Goal: Information Seeking & Learning: Learn about a topic

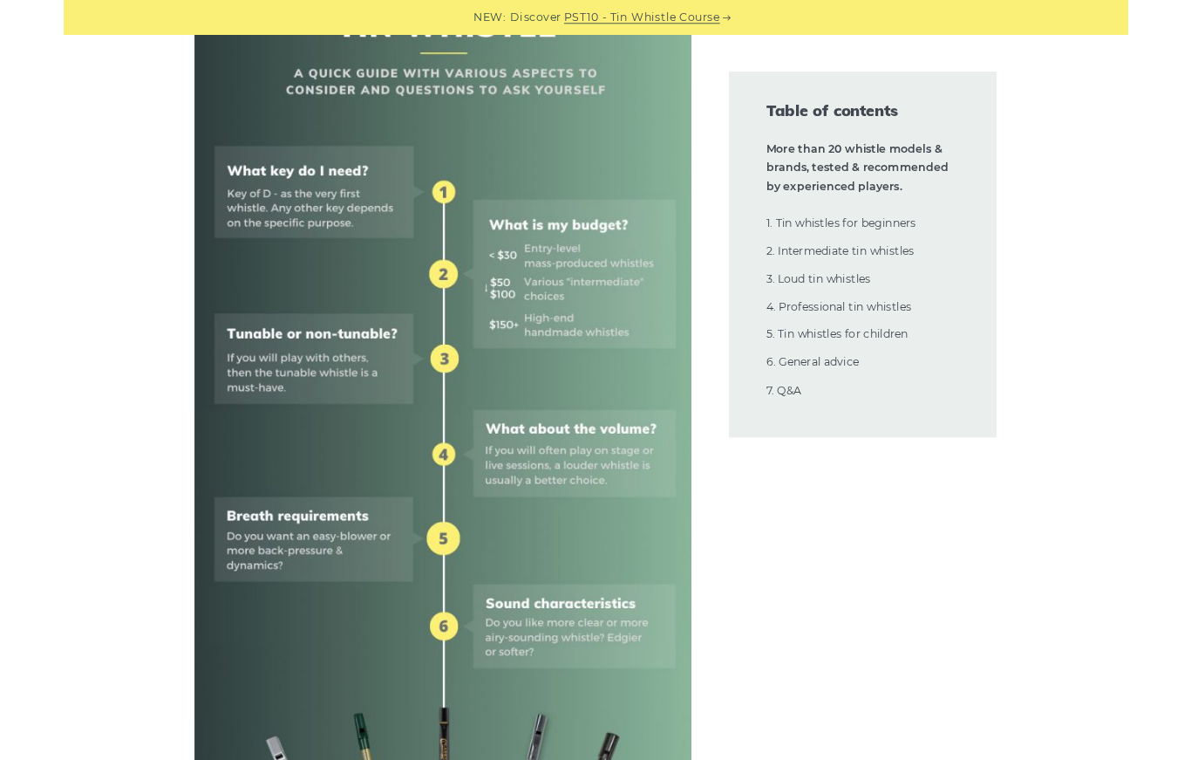
scroll to position [783, 0]
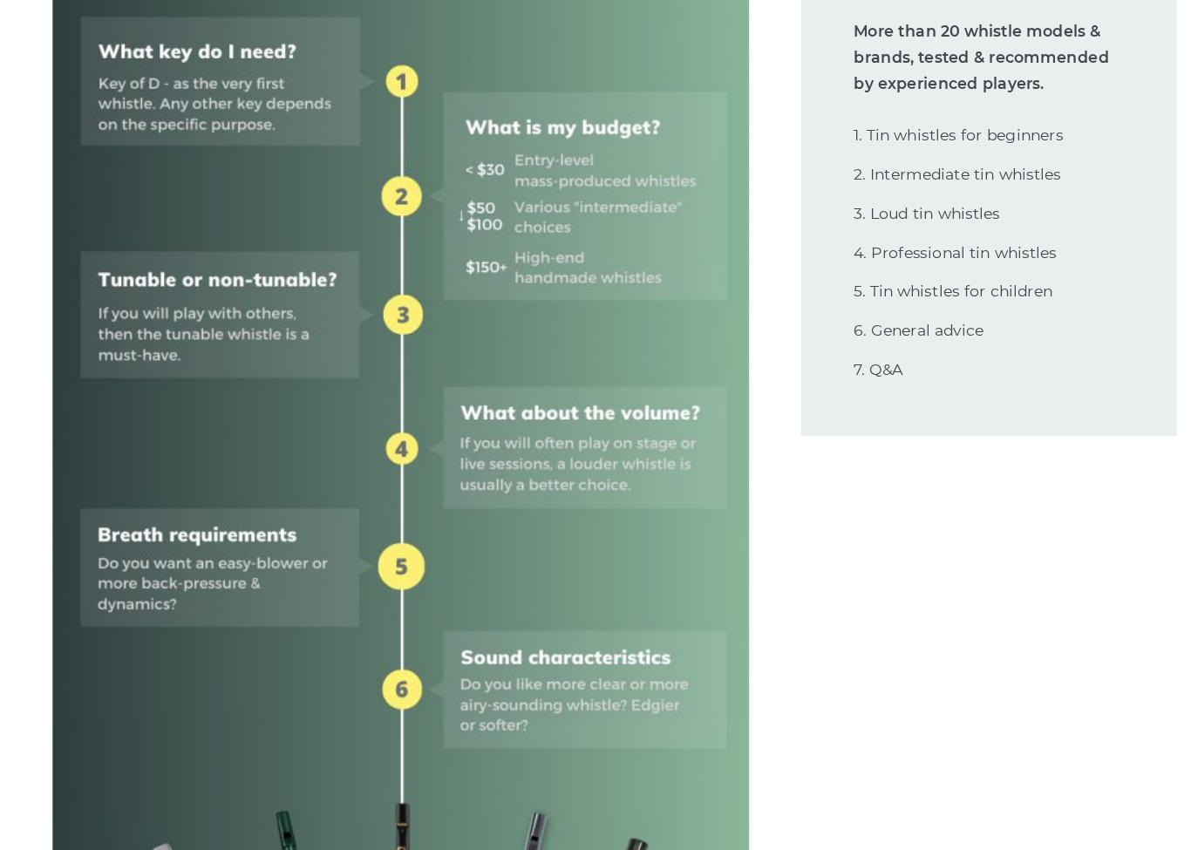
click at [147, 299] on img at bounding box center [425, 463] width 556 height 1113
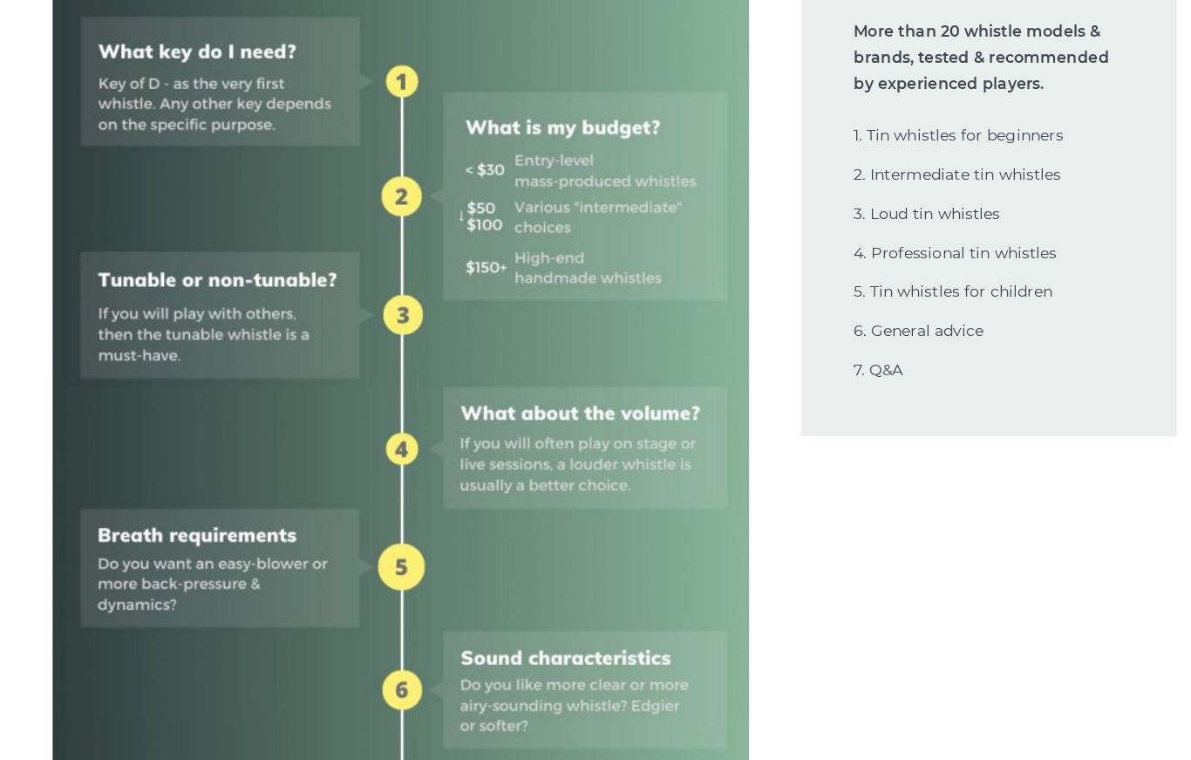
scroll to position [789, 0]
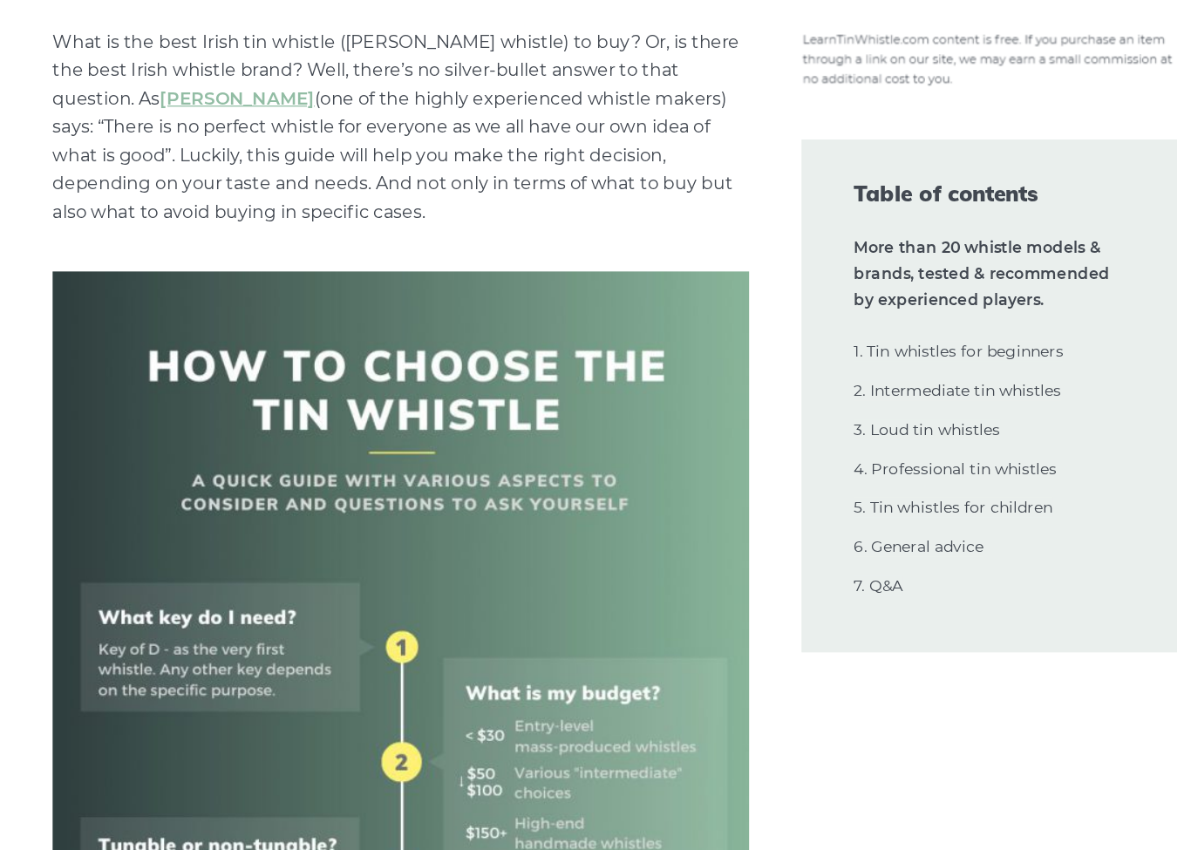
scroll to position [323, 0]
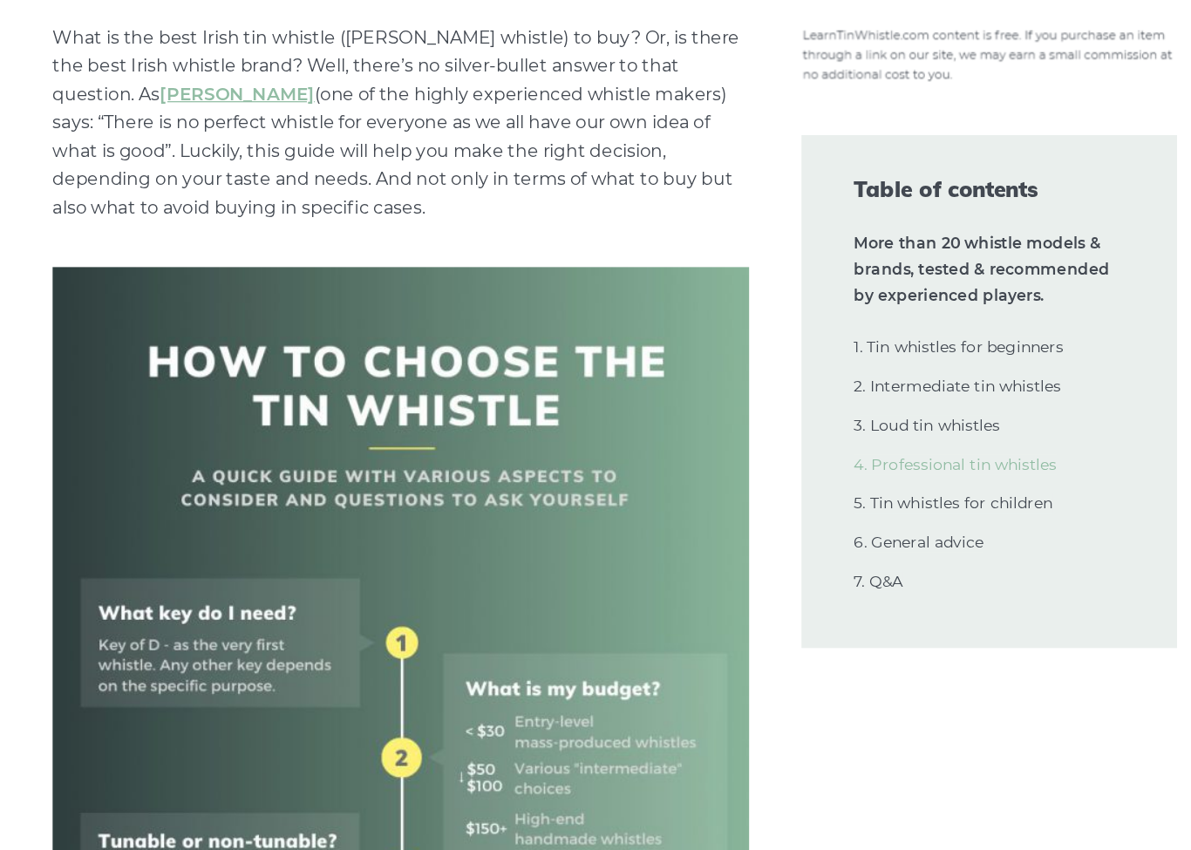
click at [798, 517] on link "4. Professional tin whistles" at bounding box center [868, 525] width 162 height 16
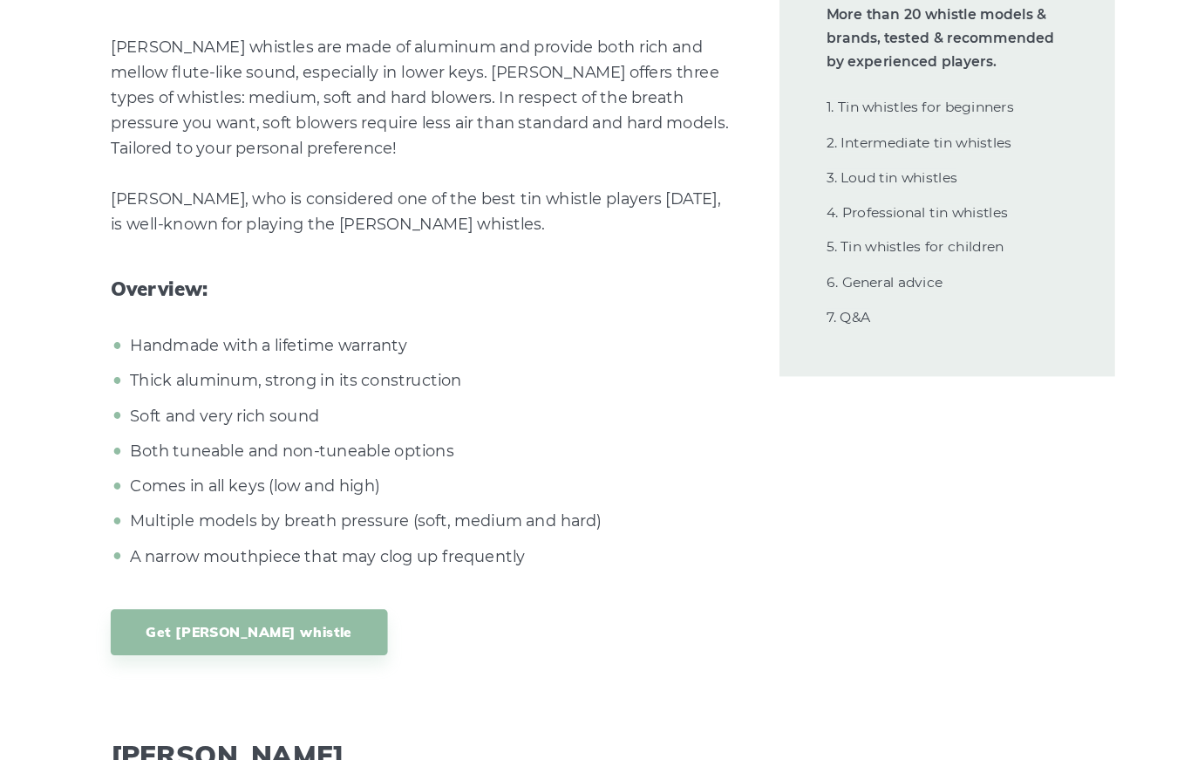
scroll to position [24702, 0]
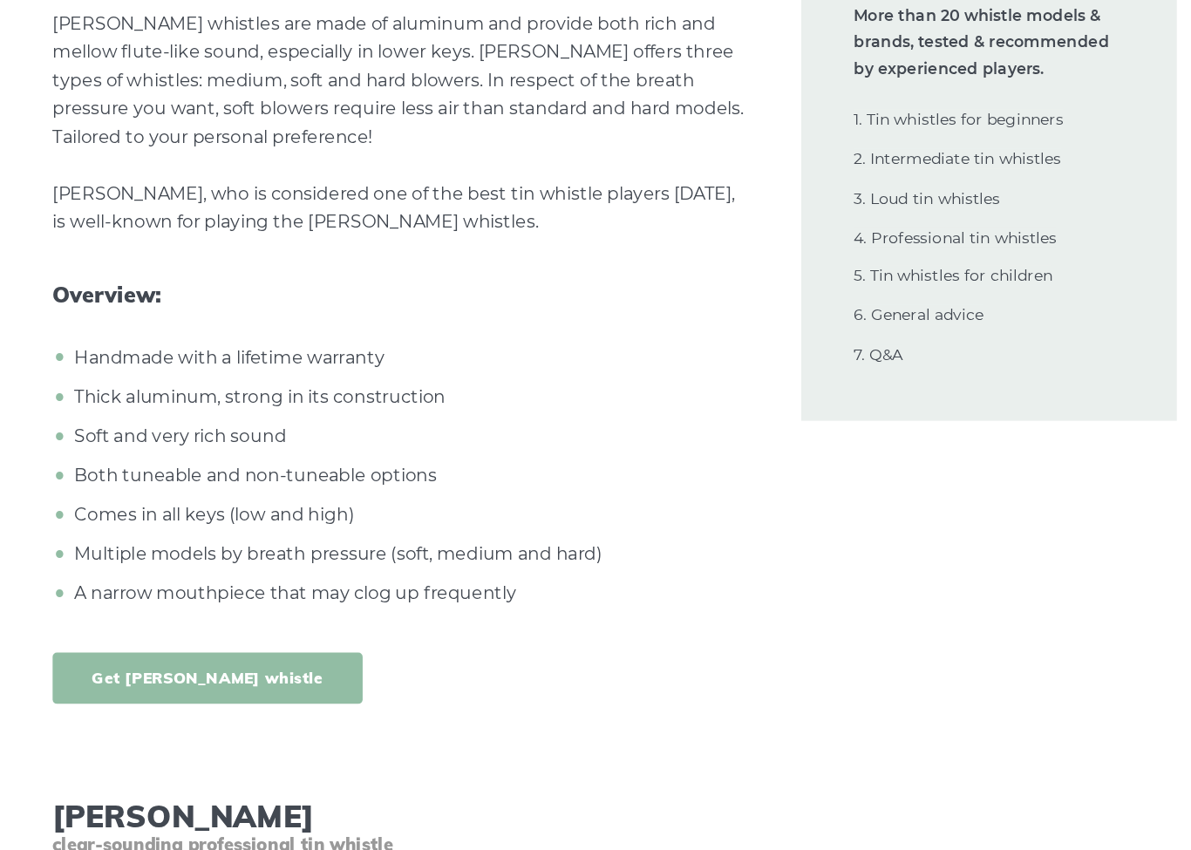
click at [147, 675] on link "Get [PERSON_NAME] whistle" at bounding box center [271, 695] width 248 height 41
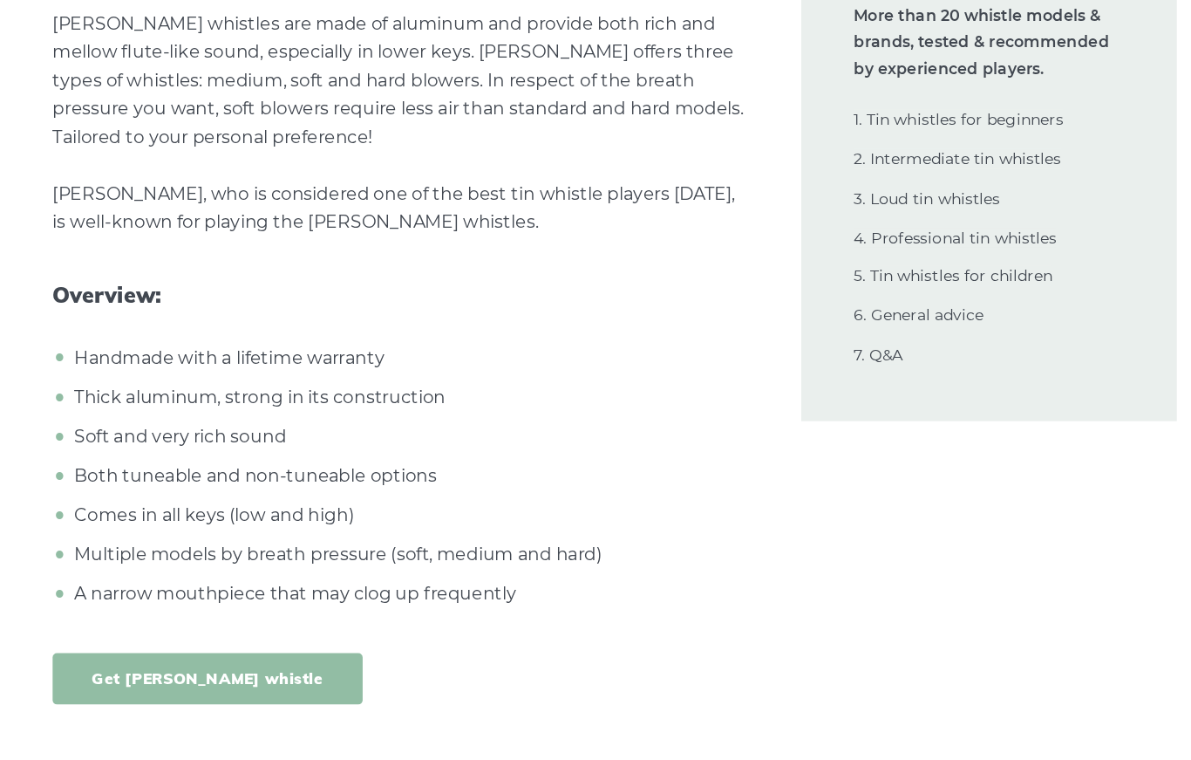
scroll to position [24720, 0]
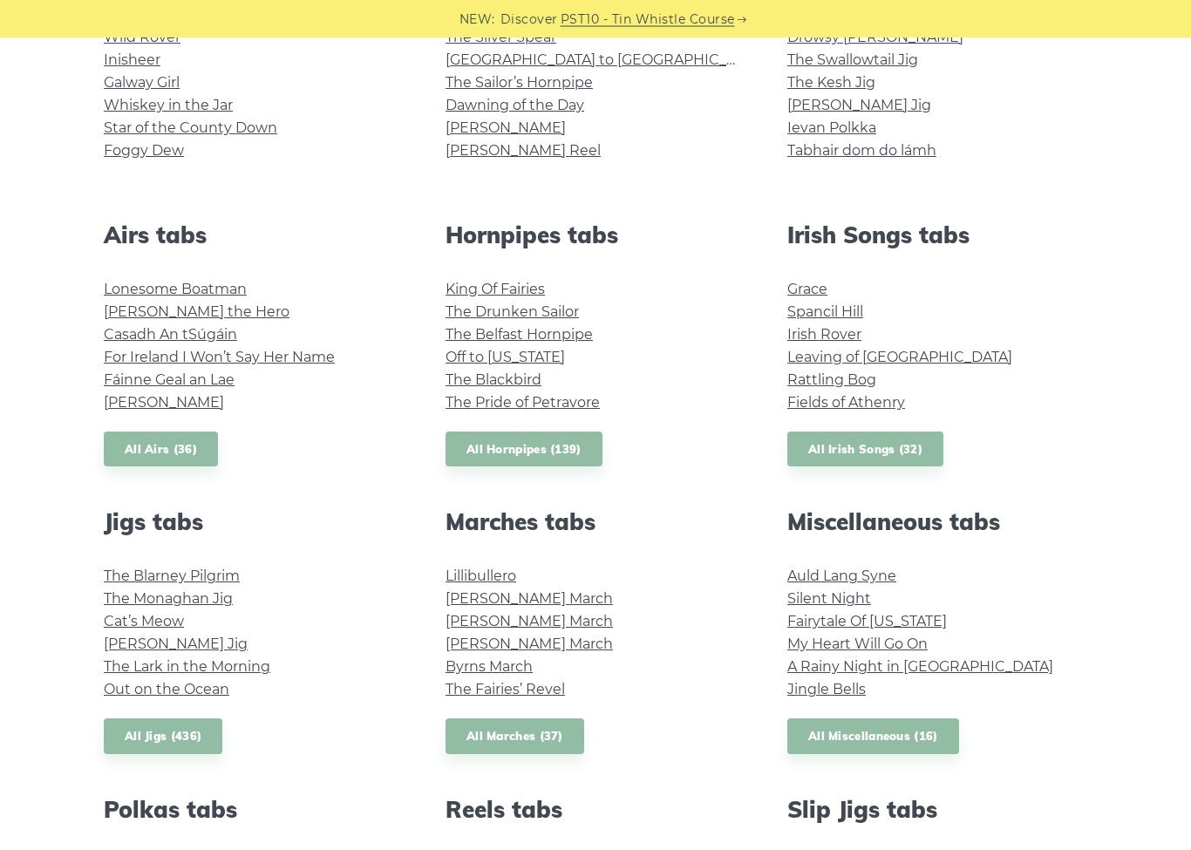
scroll to position [530, 0]
click at [142, 365] on link "For Ireland I Won’t Say Her Name" at bounding box center [219, 357] width 231 height 17
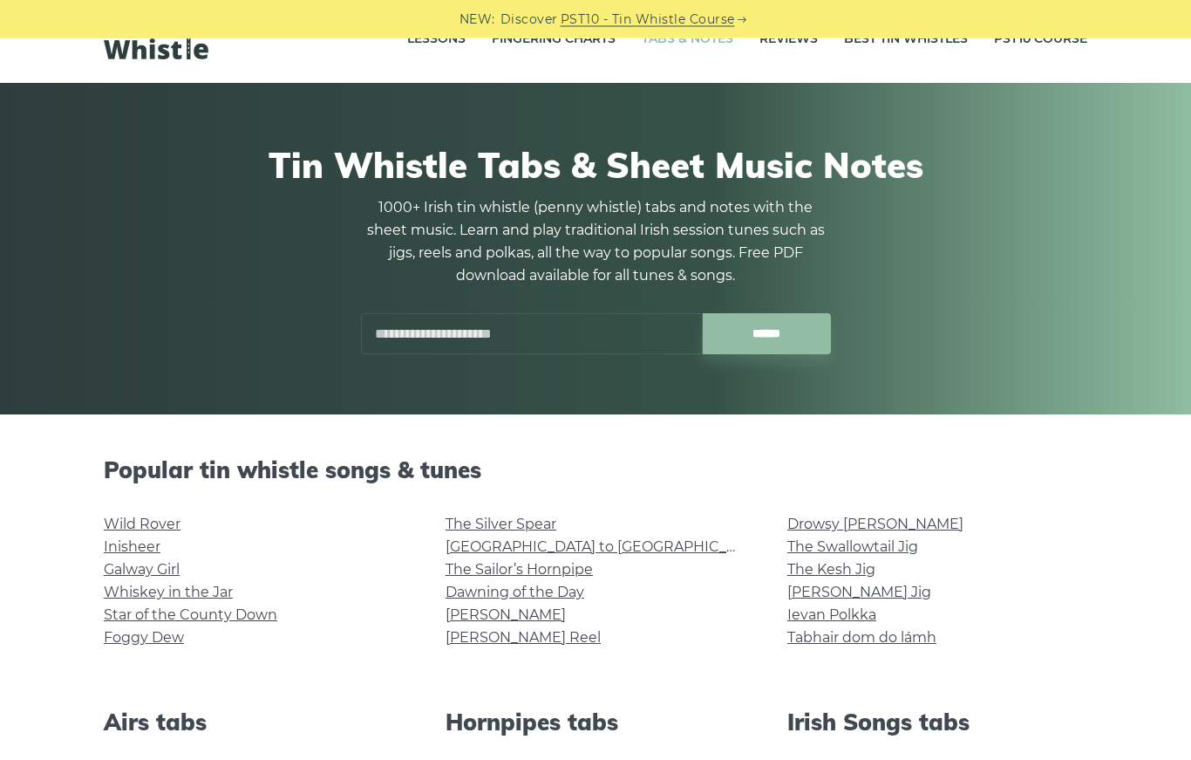
scroll to position [0, 0]
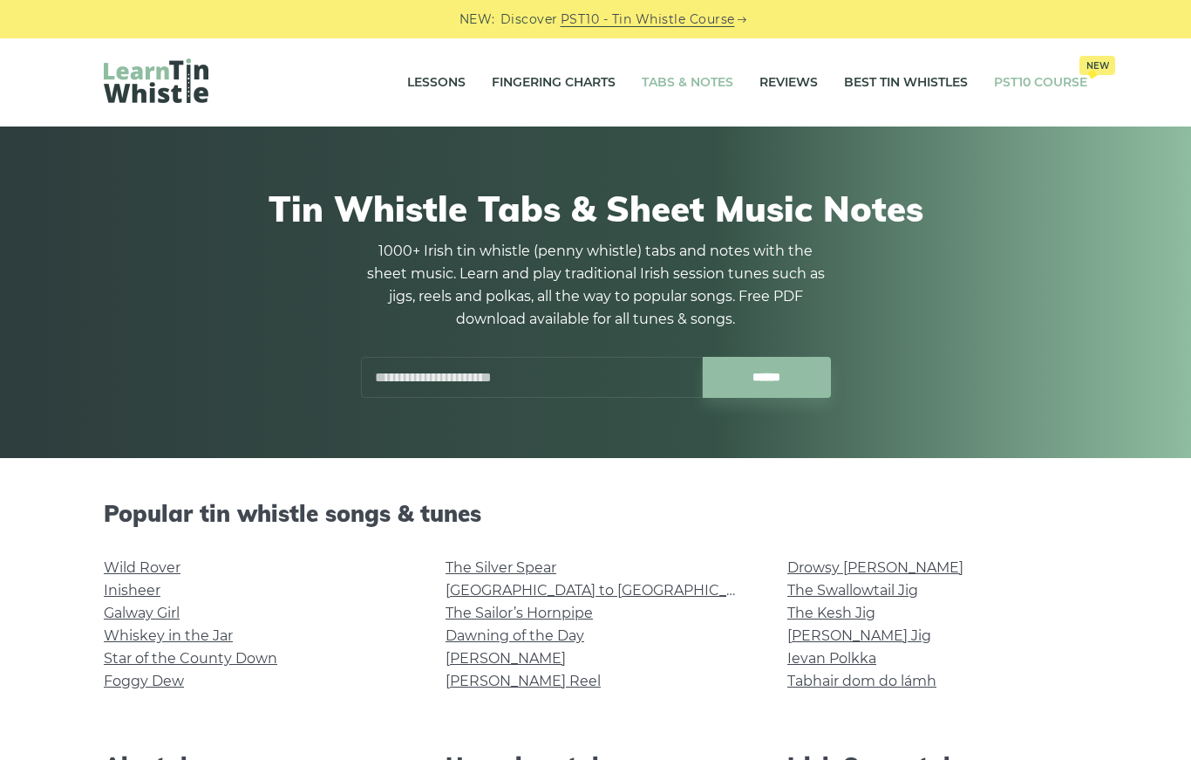
click at [1044, 77] on link "PST10 Course New" at bounding box center [1040, 83] width 93 height 44
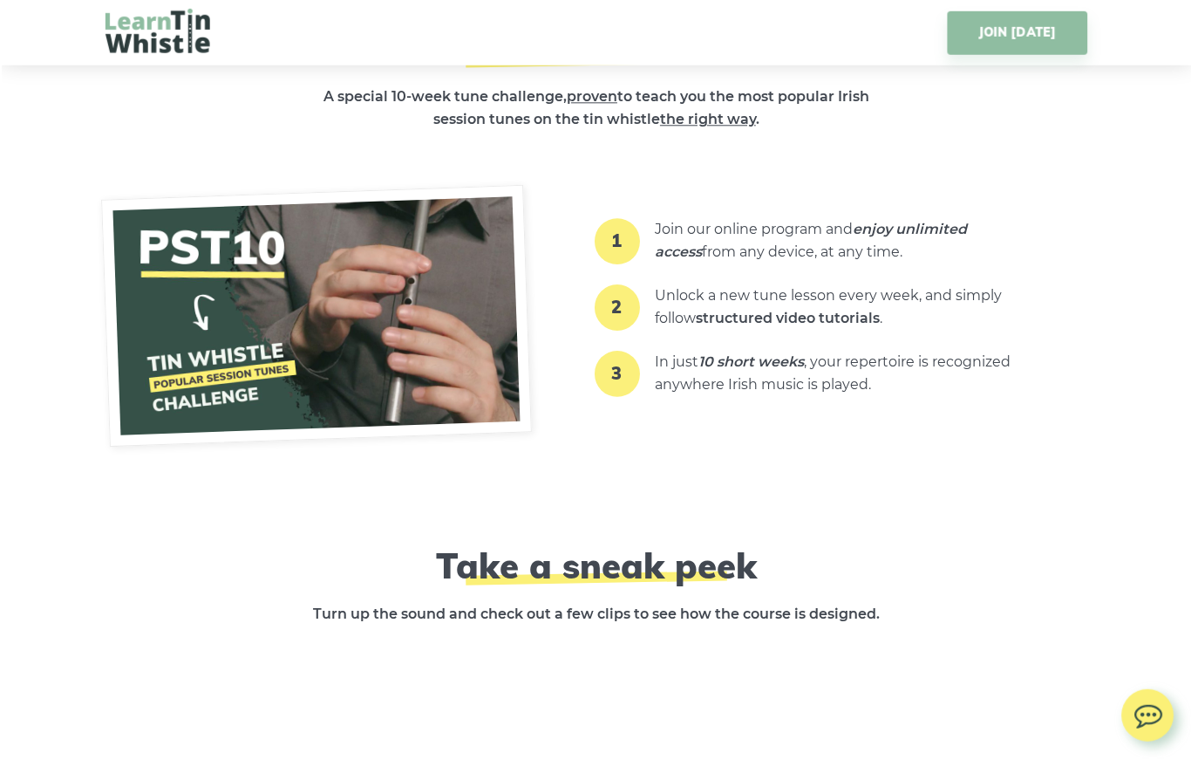
scroll to position [2036, 0]
